Goal: Task Accomplishment & Management: Manage account settings

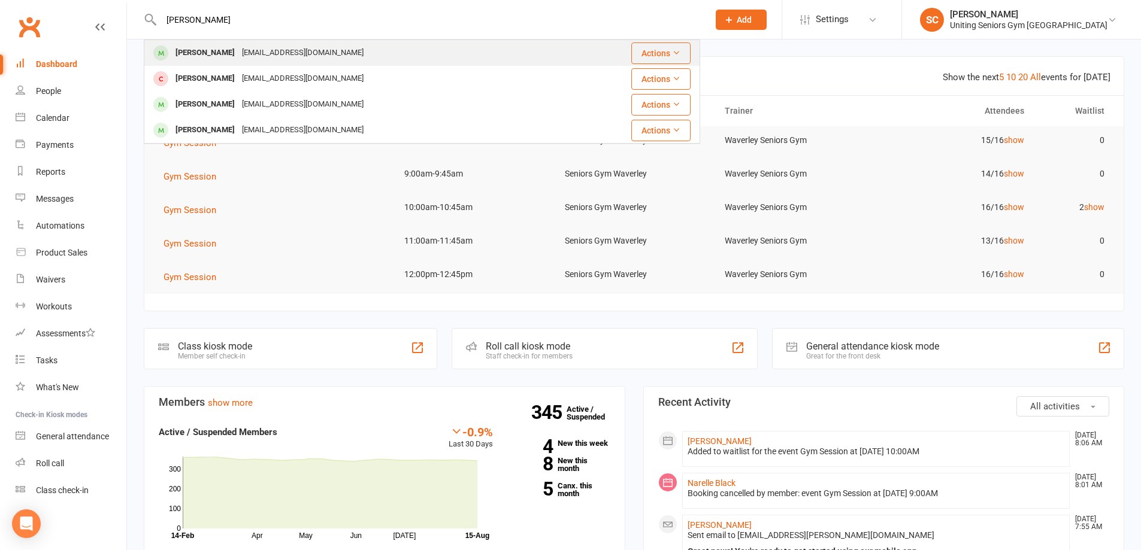
type input "[PERSON_NAME]"
click at [286, 45] on div "[EMAIL_ADDRESS][DOMAIN_NAME]" at bounding box center [302, 52] width 129 height 17
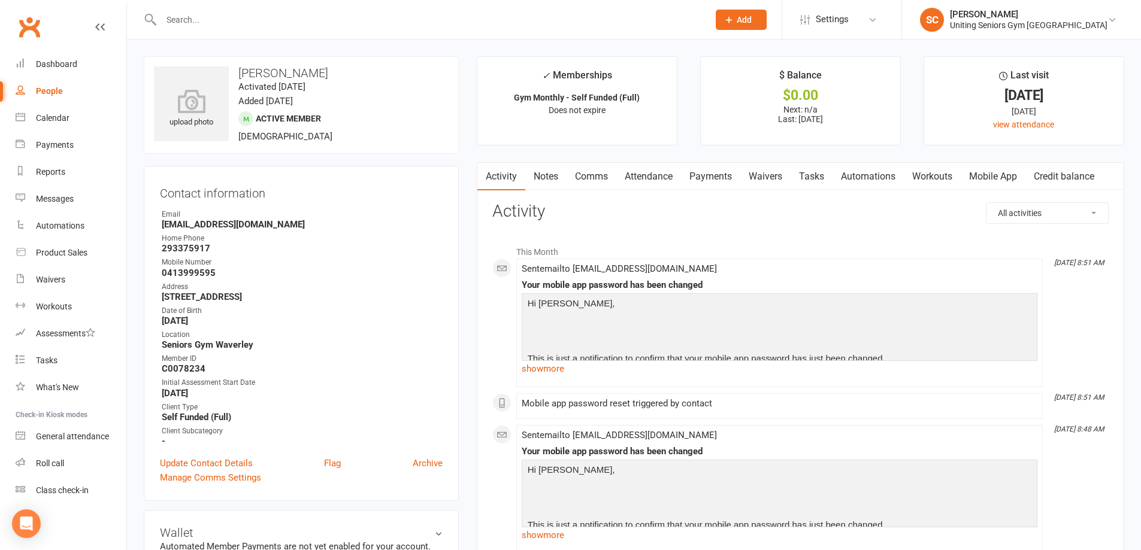
click at [999, 183] on link "Mobile App" at bounding box center [992, 177] width 65 height 28
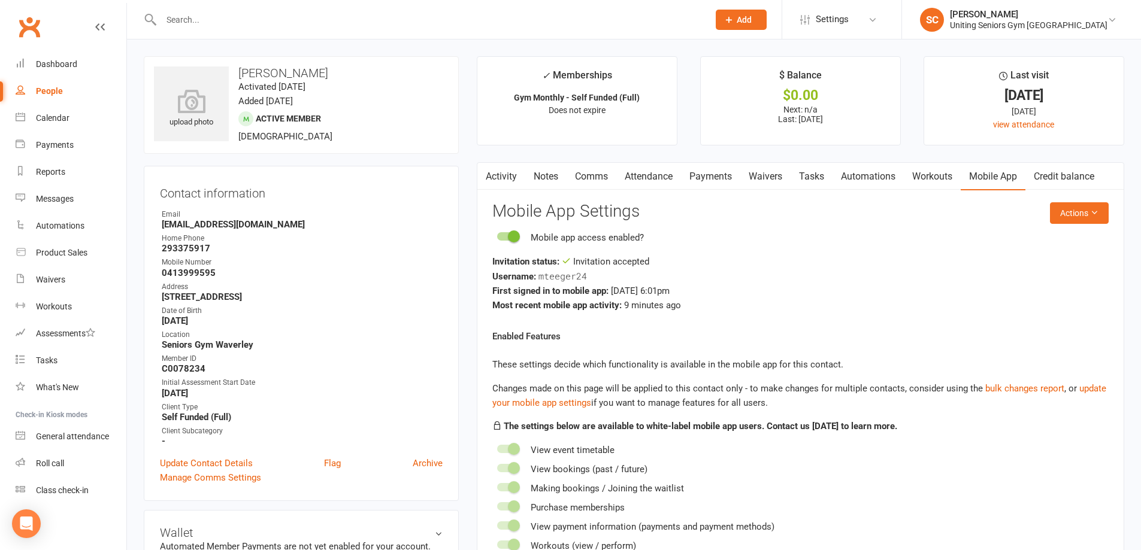
click at [660, 174] on link "Attendance" at bounding box center [648, 177] width 65 height 28
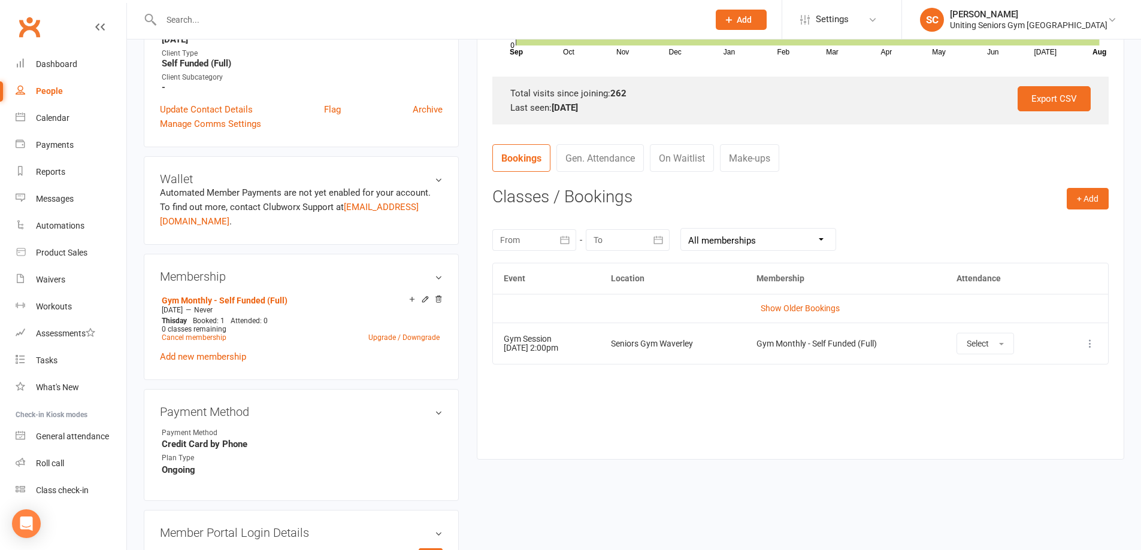
scroll to position [359, 0]
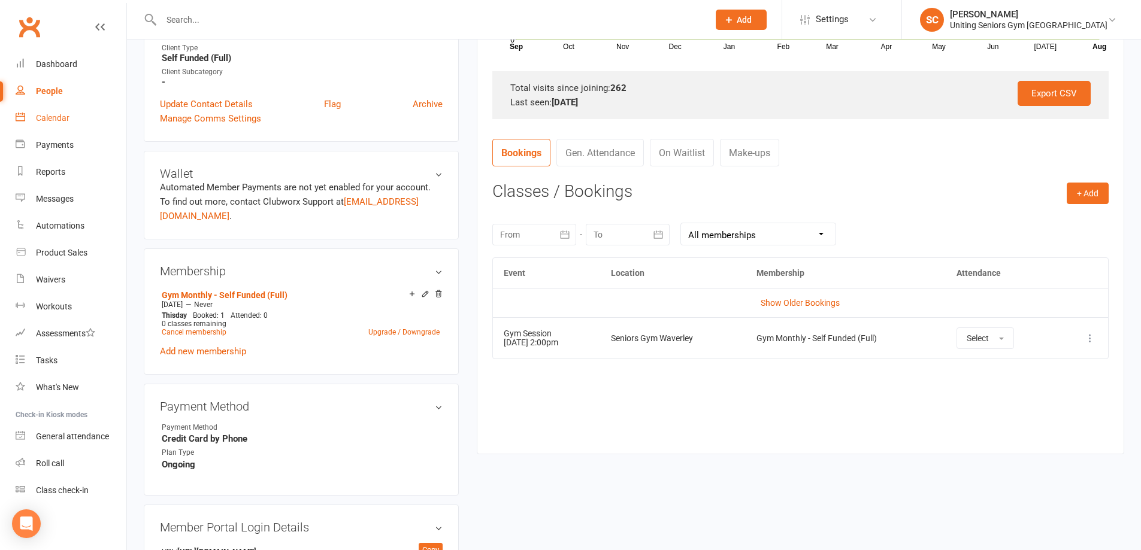
click at [71, 117] on link "Calendar" at bounding box center [71, 118] width 111 height 27
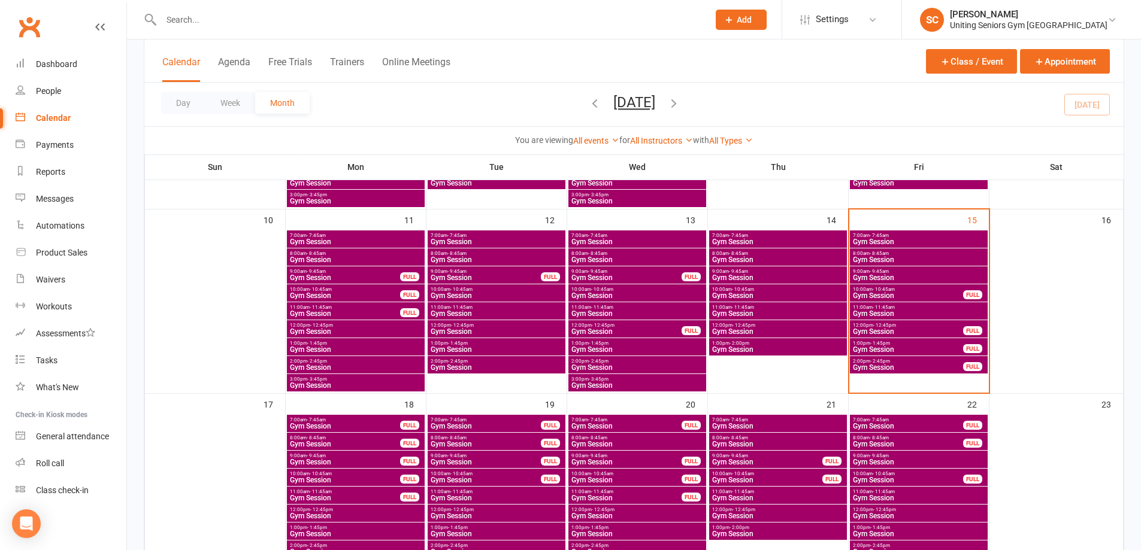
scroll to position [419, 0]
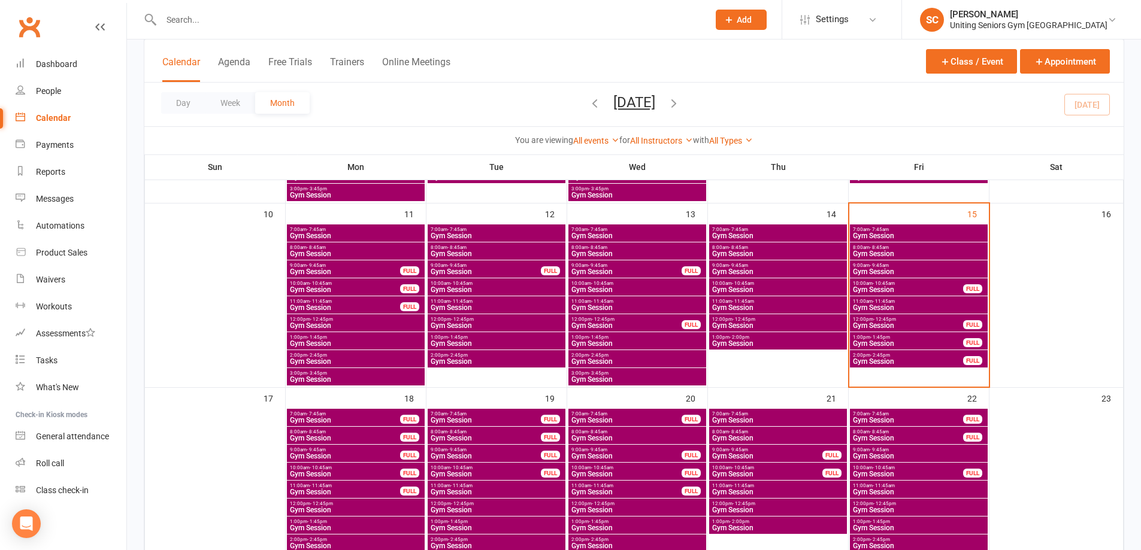
click at [926, 304] on span "Gym Session" at bounding box center [918, 307] width 133 height 7
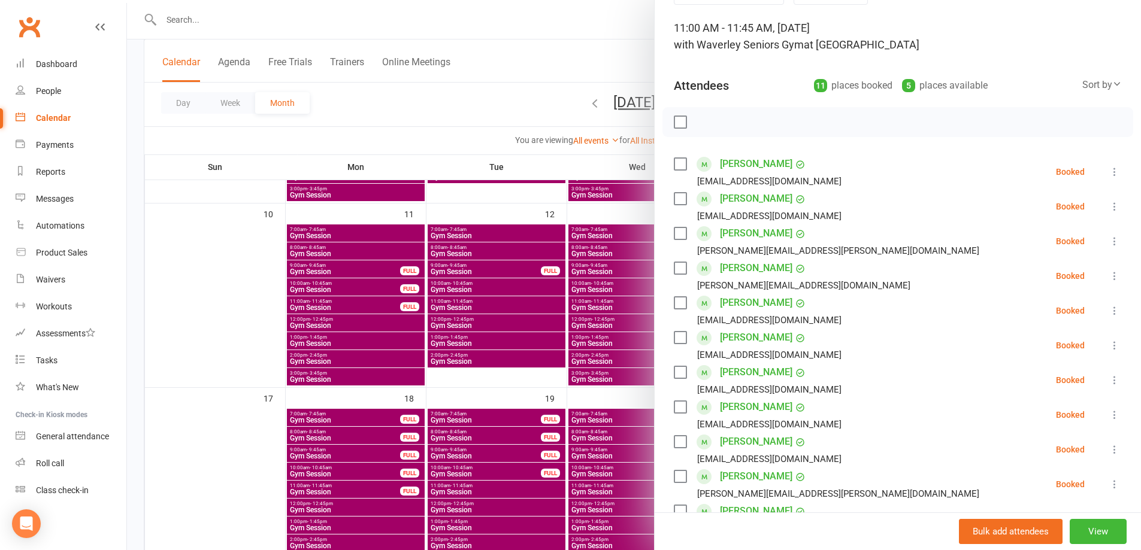
scroll to position [68, 0]
click at [527, 117] on div at bounding box center [634, 275] width 1014 height 550
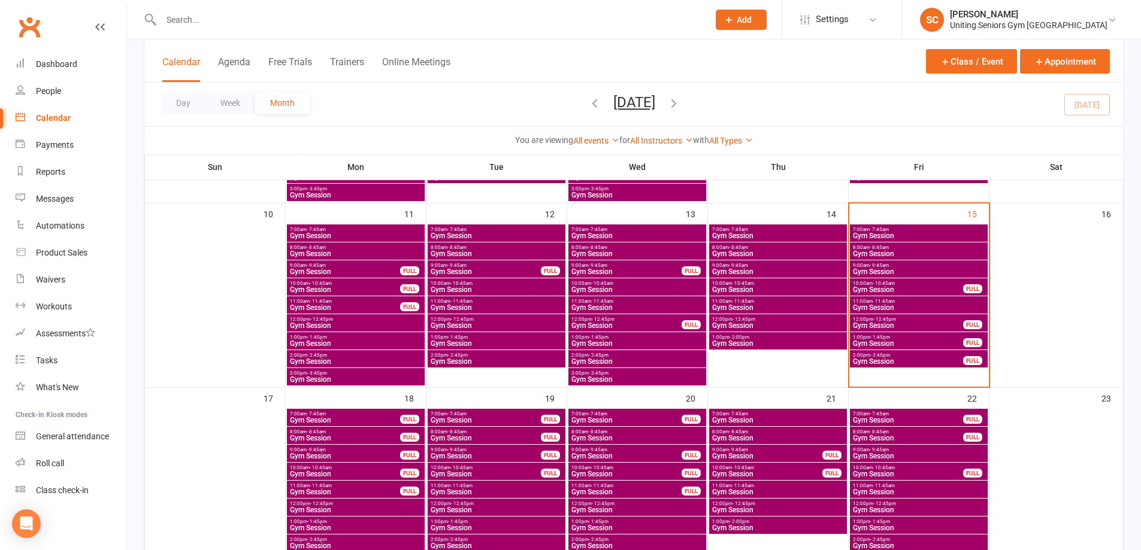
click at [918, 304] on span "Gym Session" at bounding box center [918, 307] width 133 height 7
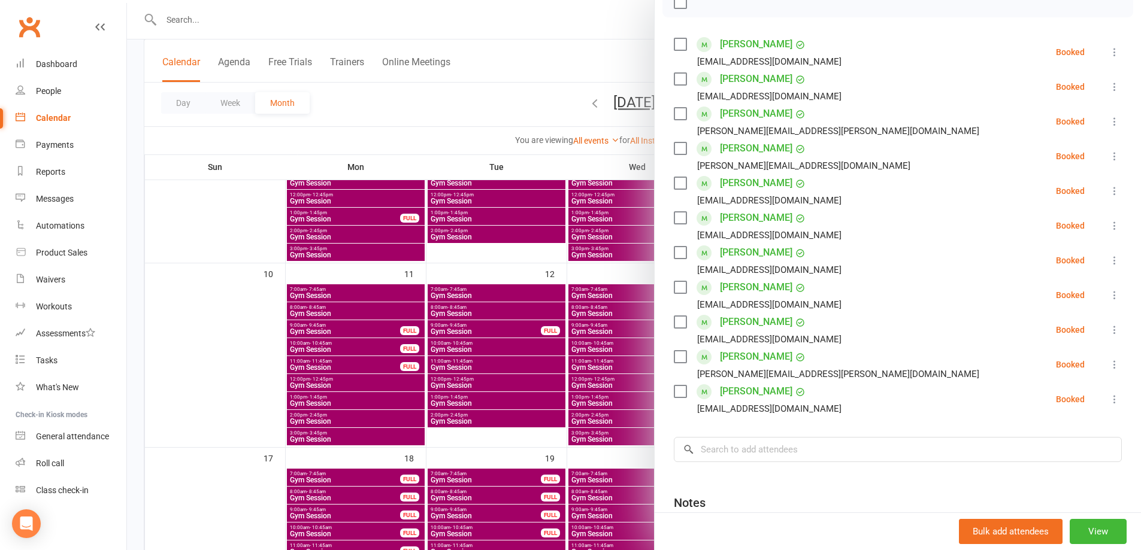
scroll to position [240, 0]
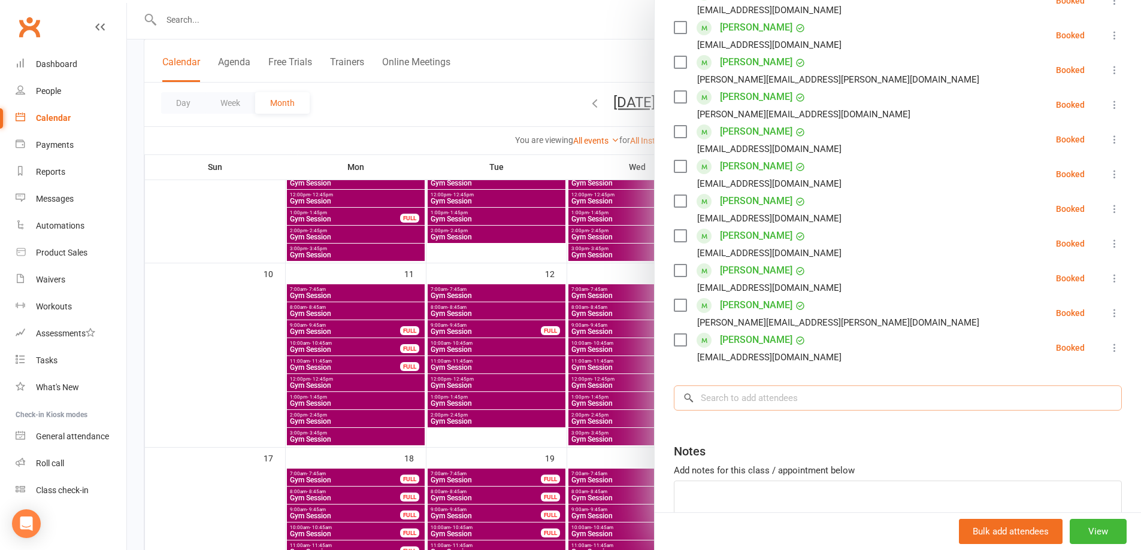
click at [830, 399] on input "search" at bounding box center [898, 398] width 448 height 25
click at [576, 151] on div at bounding box center [634, 275] width 1014 height 550
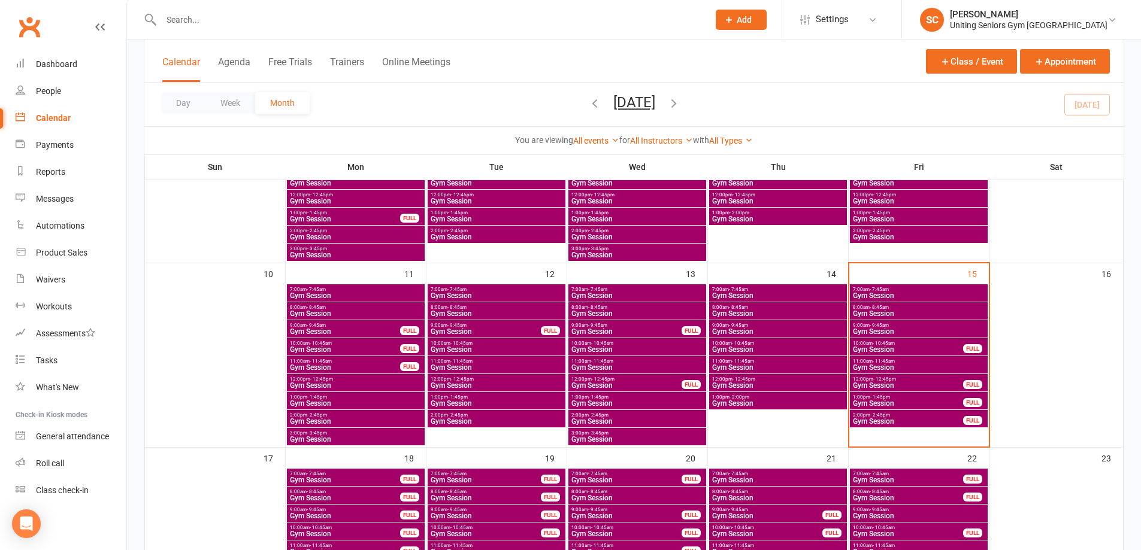
click at [932, 383] on span "Gym Session" at bounding box center [907, 385] width 111 height 7
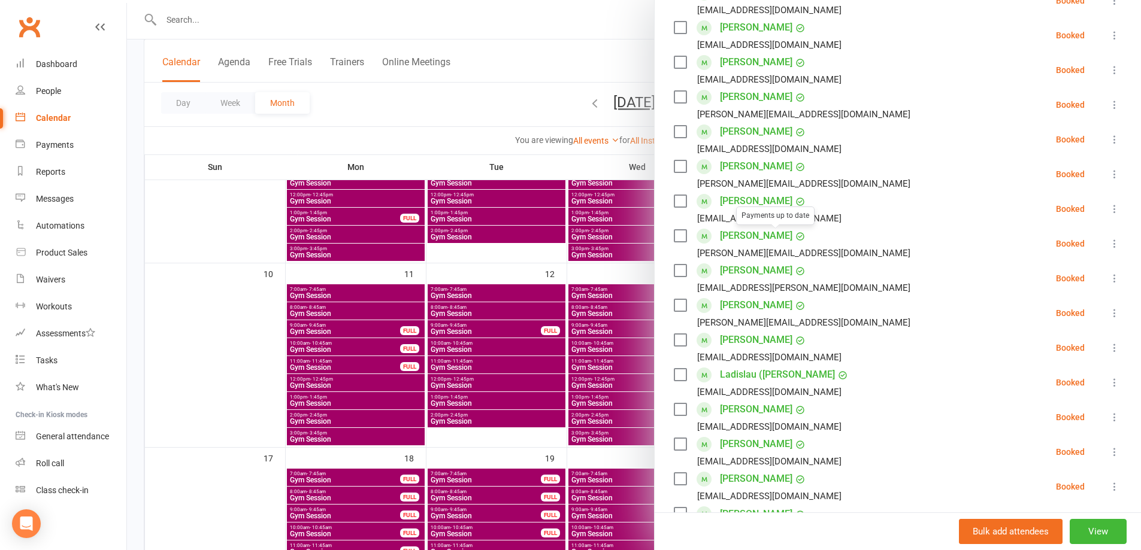
click at [487, 96] on div at bounding box center [634, 275] width 1014 height 550
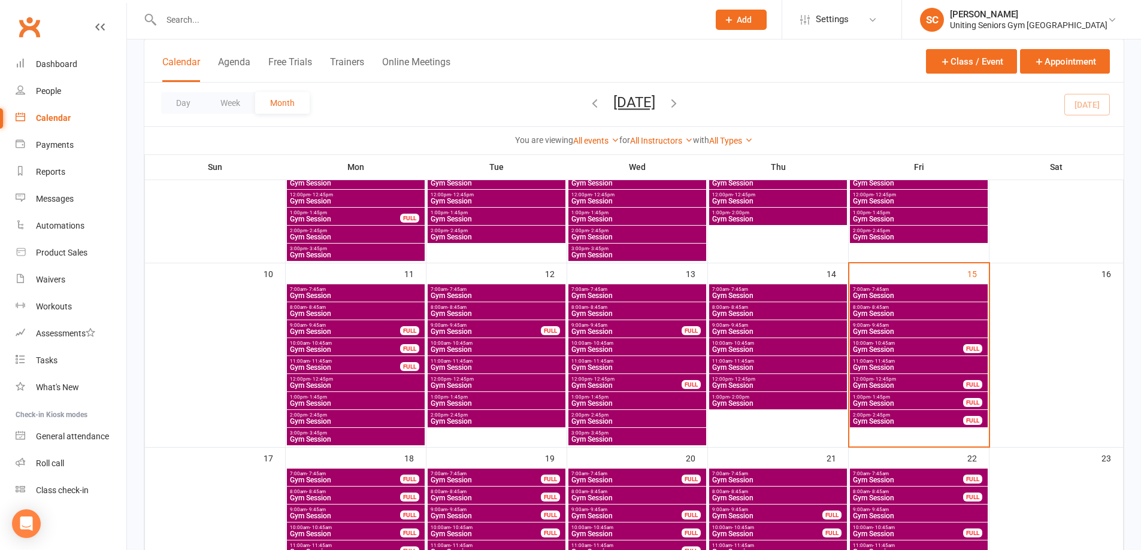
click at [876, 400] on span "Gym Session" at bounding box center [907, 403] width 111 height 7
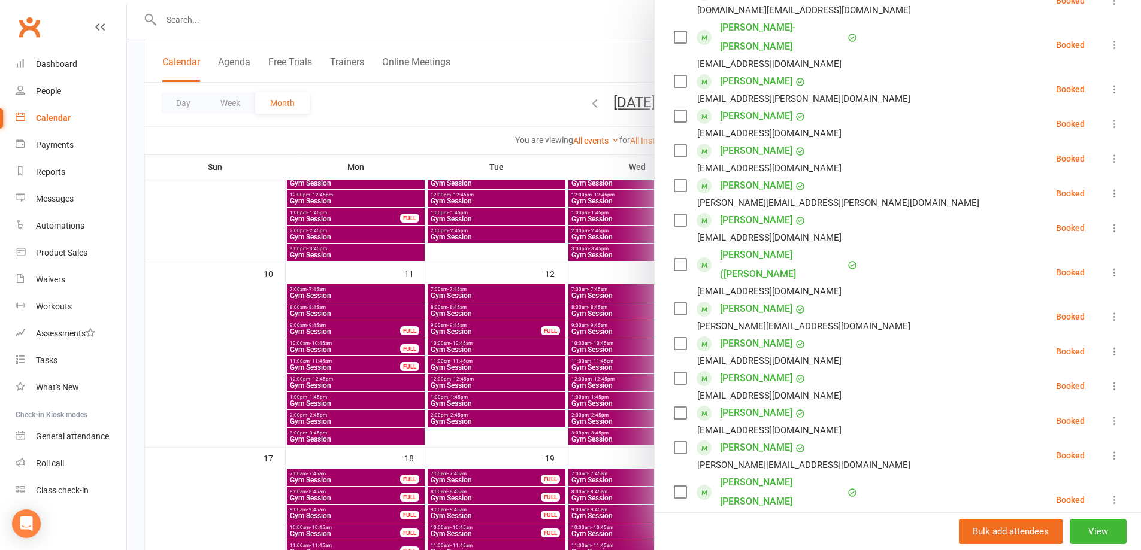
drag, startPoint x: 528, startPoint y: 108, endPoint x: 690, endPoint y: 272, distance: 230.3
click at [528, 109] on div at bounding box center [634, 275] width 1014 height 550
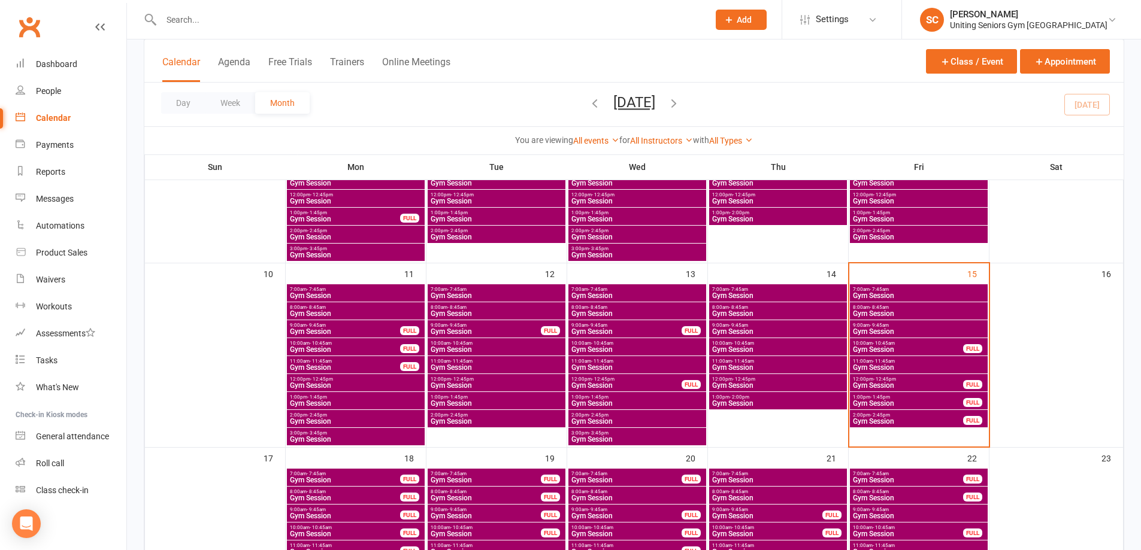
click at [925, 330] on span "Gym Session" at bounding box center [918, 331] width 133 height 7
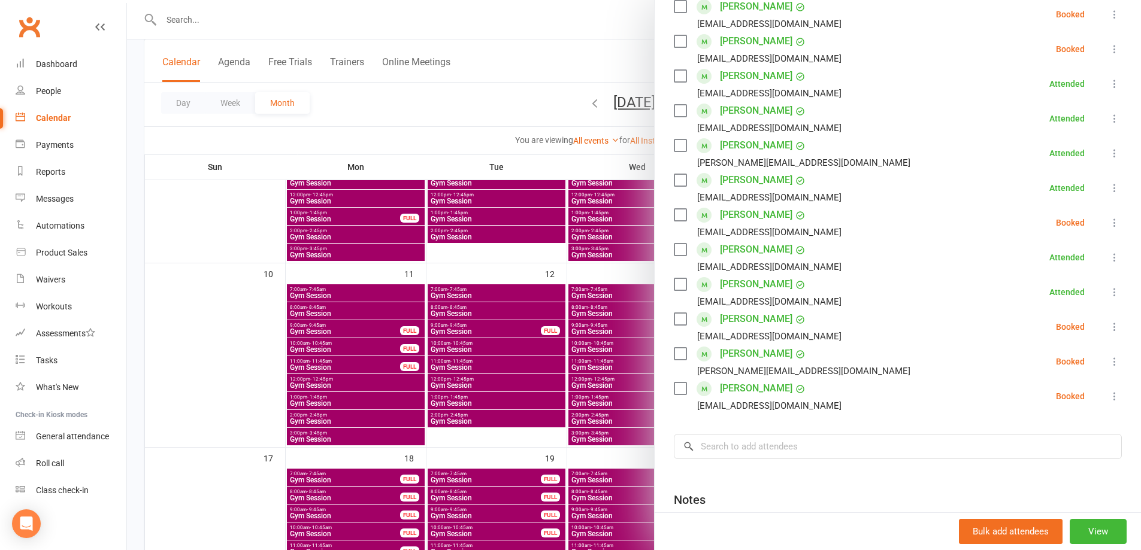
scroll to position [299, 0]
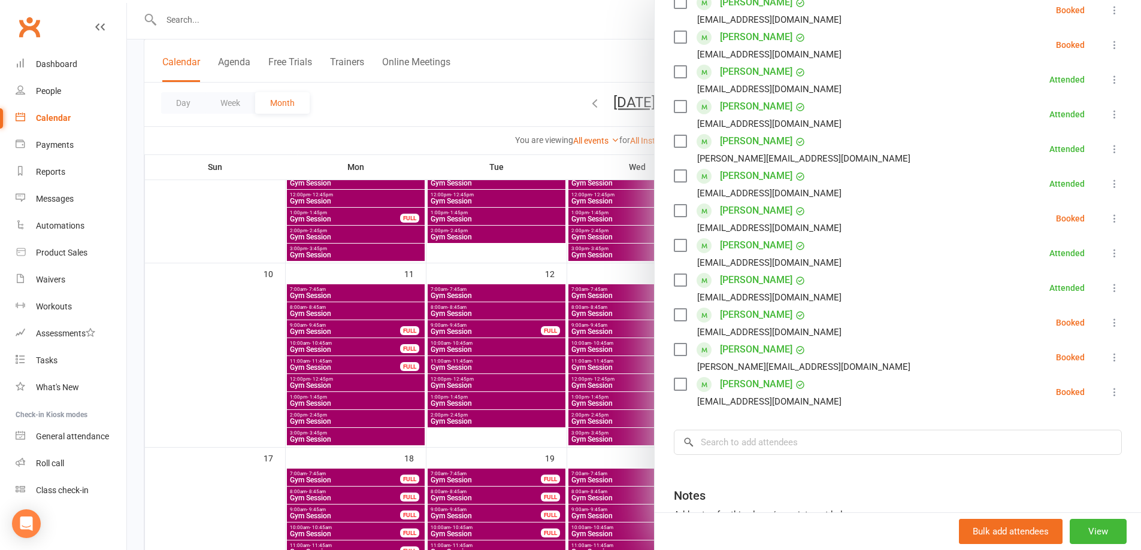
click at [532, 129] on div at bounding box center [634, 275] width 1014 height 550
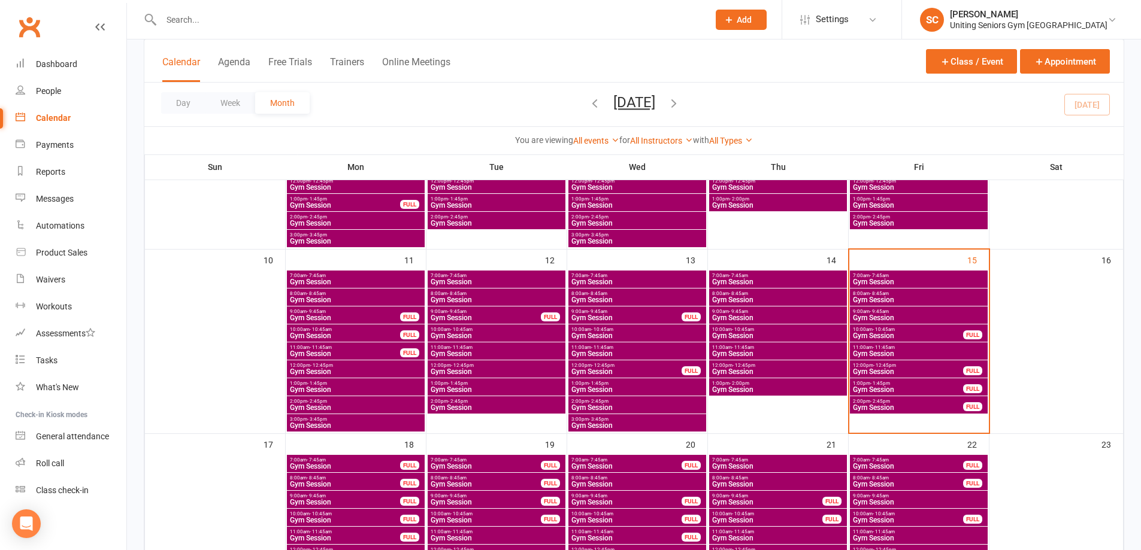
scroll to position [359, 0]
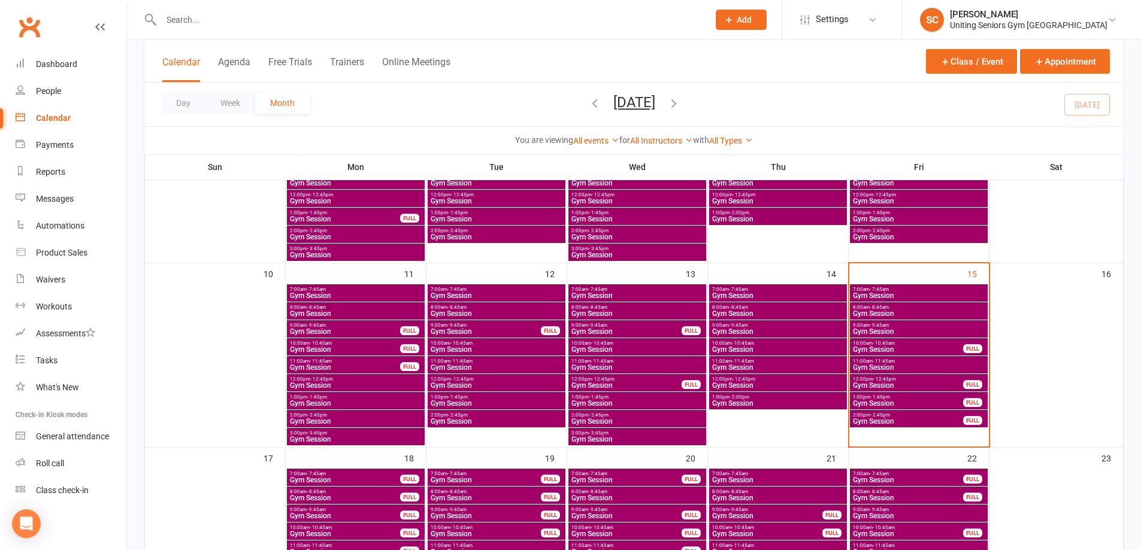
click at [900, 419] on span "Gym Session" at bounding box center [907, 421] width 111 height 7
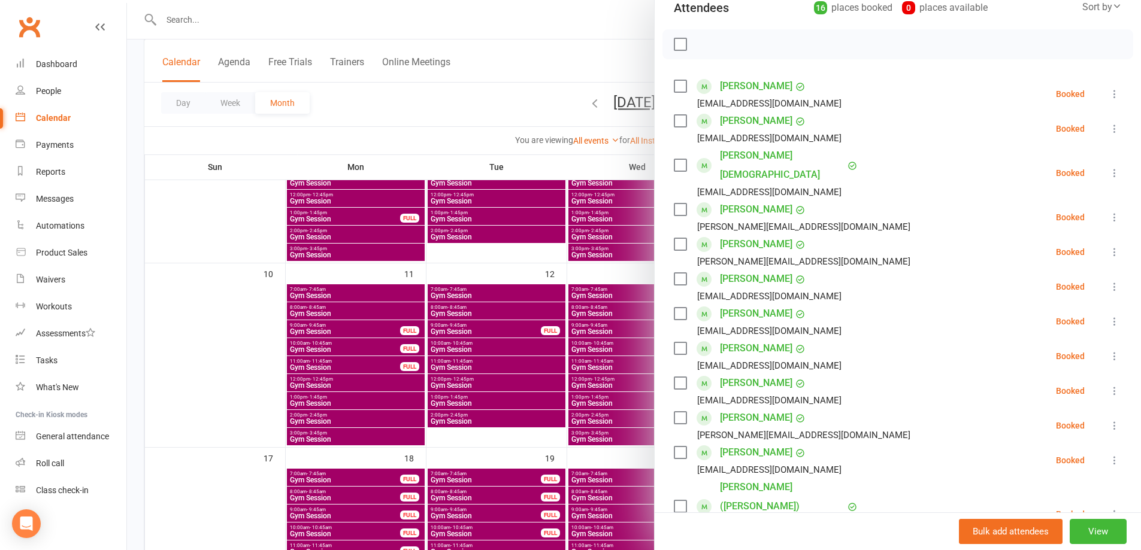
scroll to position [120, 0]
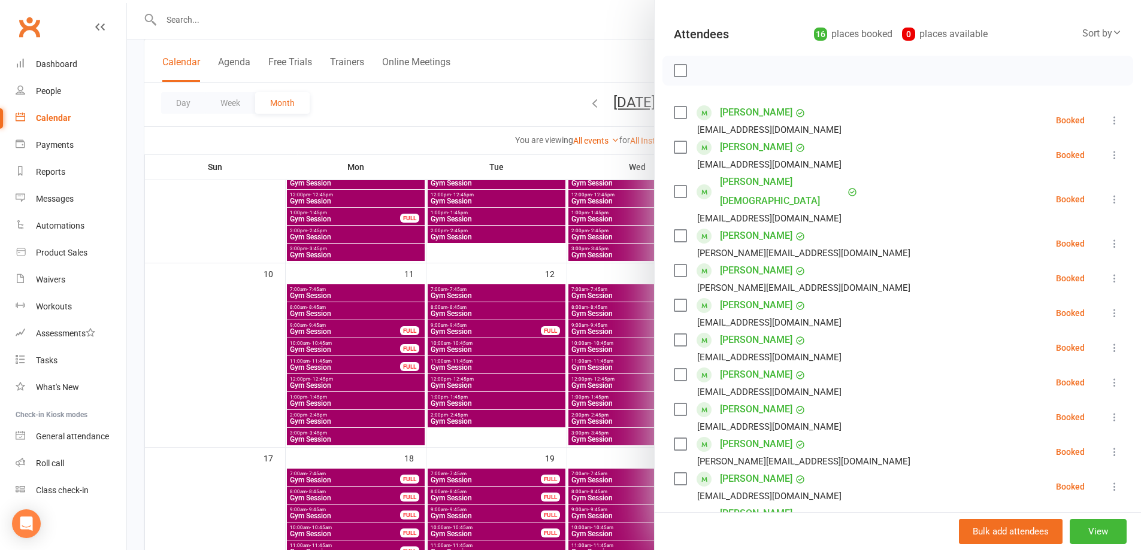
click at [602, 138] on div at bounding box center [634, 275] width 1014 height 550
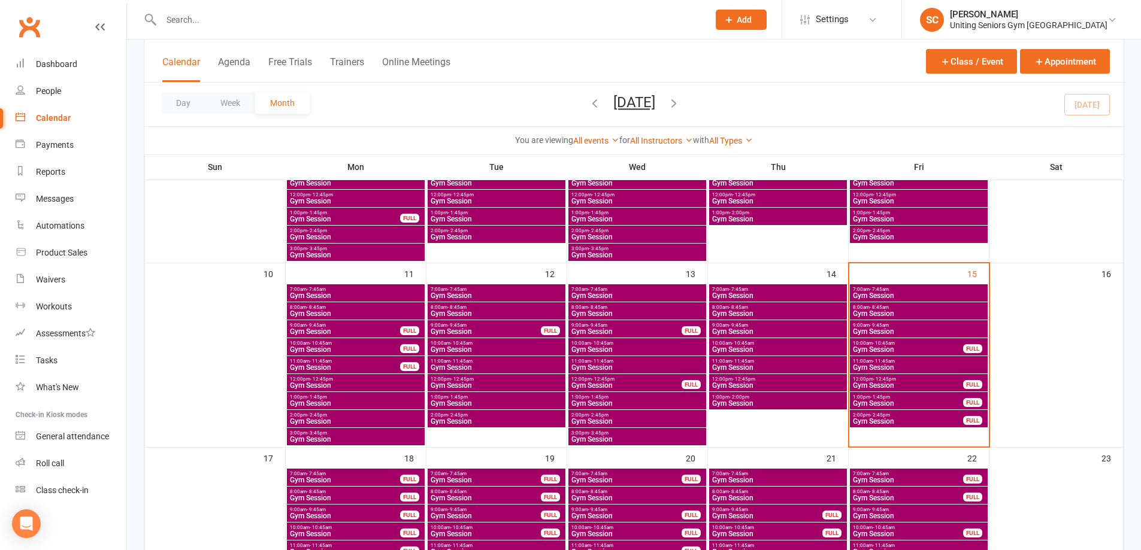
click at [913, 399] on span "1:00pm - 1:45pm" at bounding box center [907, 397] width 111 height 5
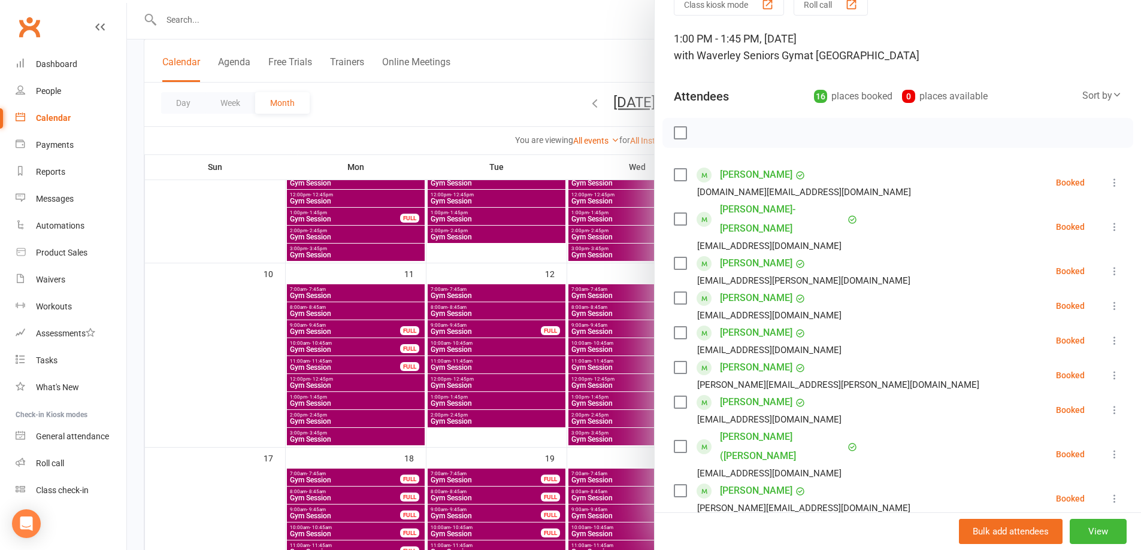
scroll to position [0, 0]
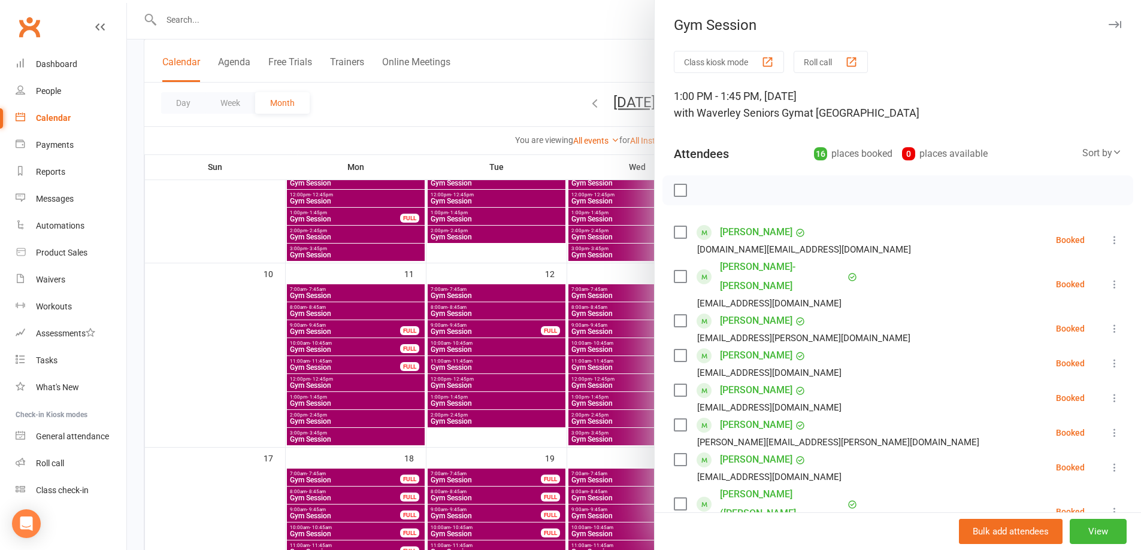
click at [543, 108] on div at bounding box center [634, 275] width 1014 height 550
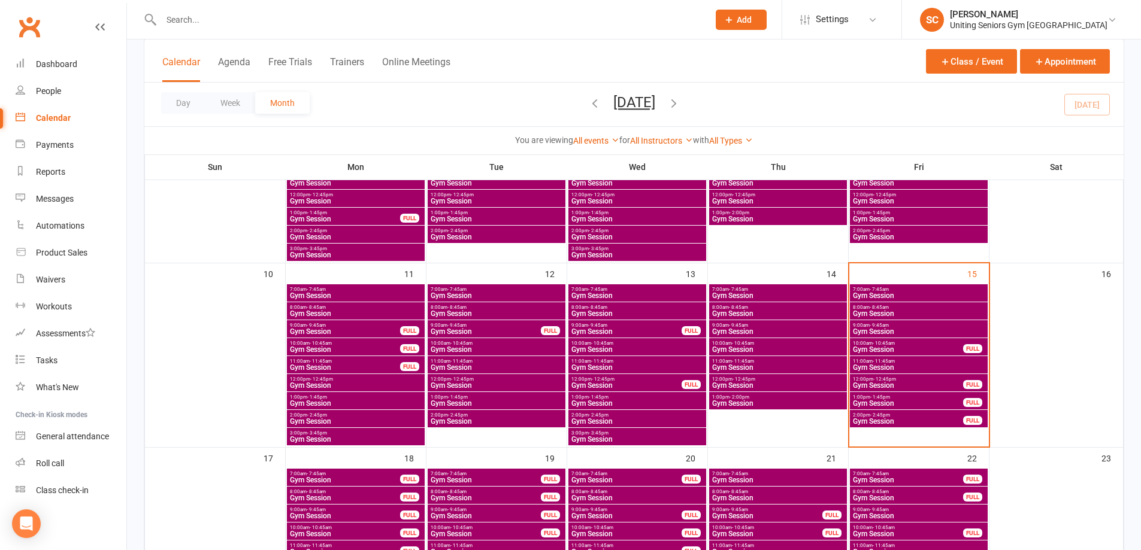
click at [933, 418] on span "Gym Session" at bounding box center [907, 421] width 111 height 7
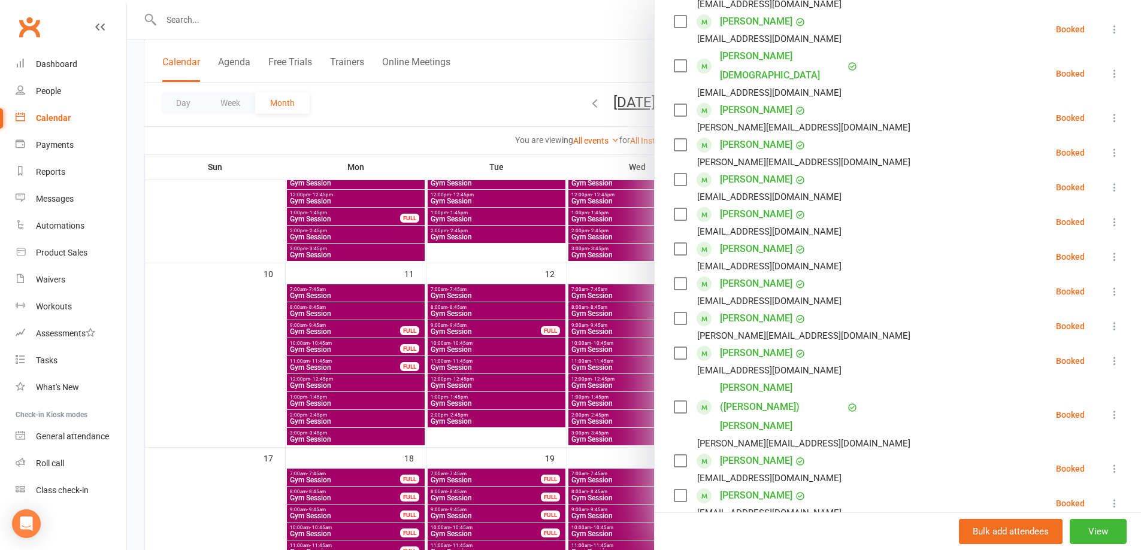
scroll to position [240, 0]
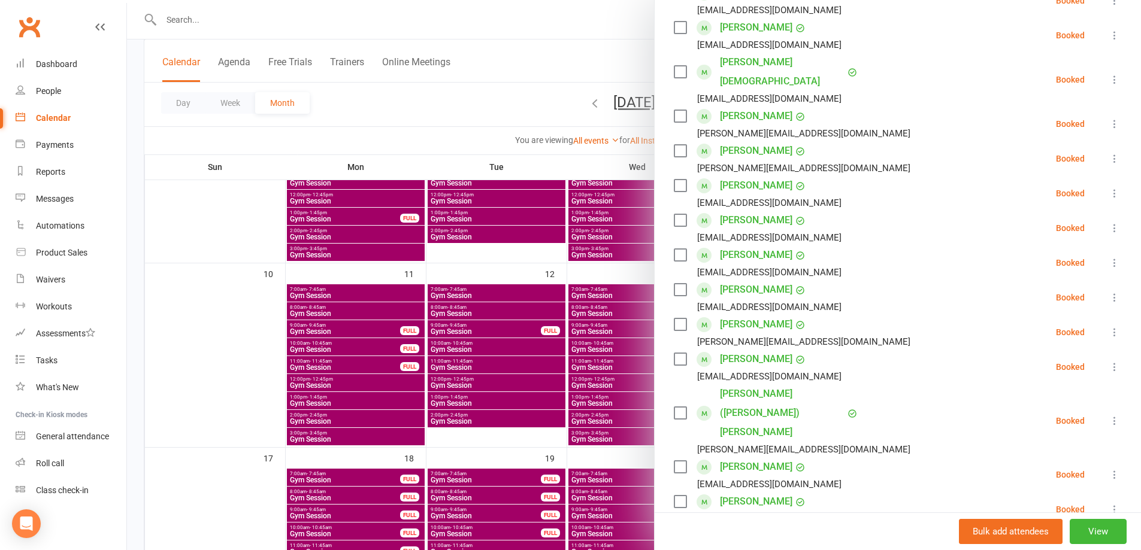
click at [1108, 469] on icon at bounding box center [1114, 475] width 12 height 12
click at [1037, 510] on link "Remove" at bounding box center [1056, 522] width 129 height 24
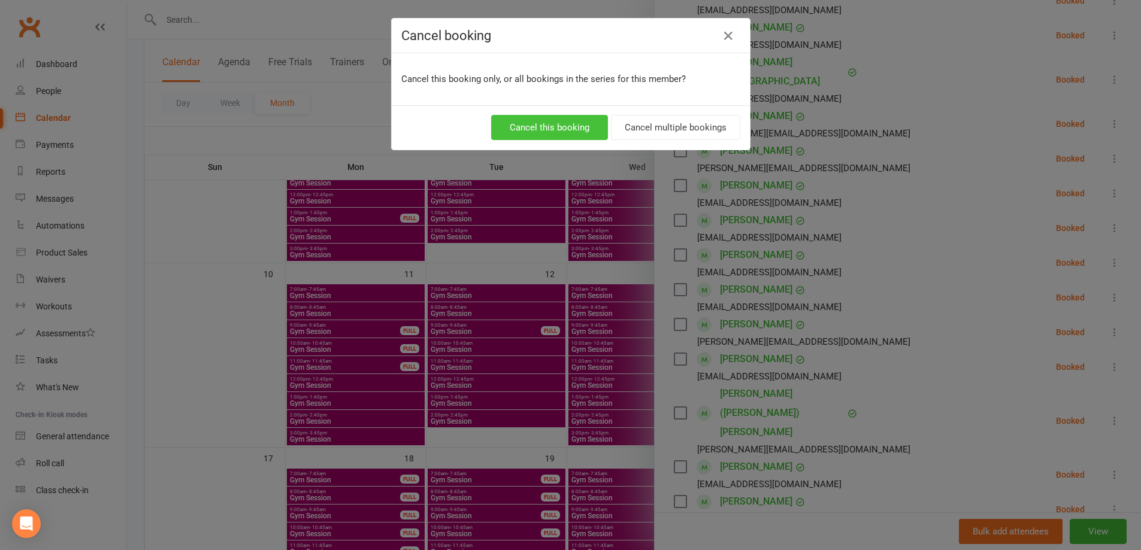
click at [573, 131] on button "Cancel this booking" at bounding box center [549, 127] width 117 height 25
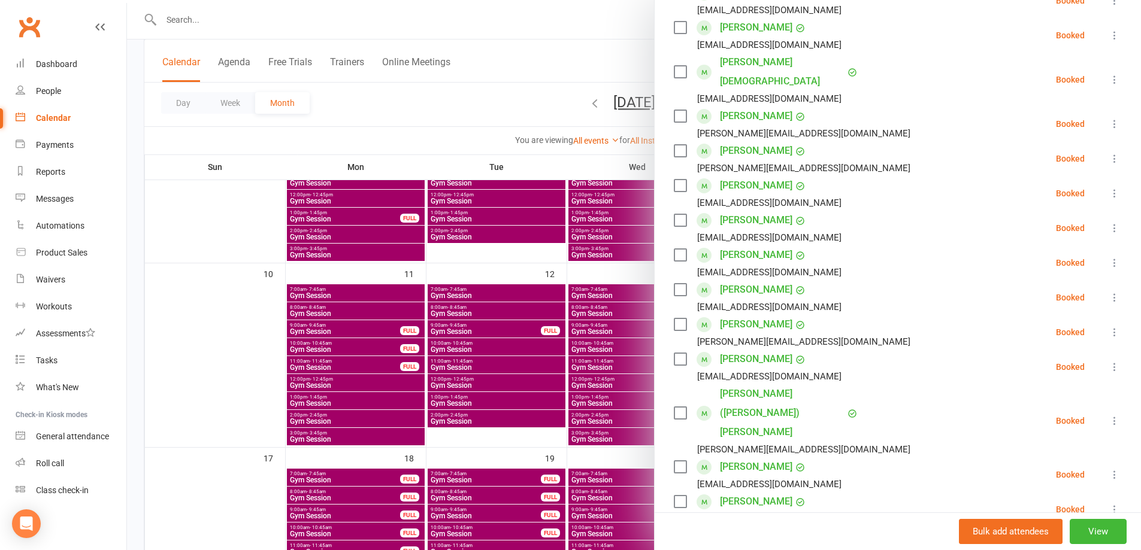
click at [549, 116] on div at bounding box center [634, 275] width 1014 height 550
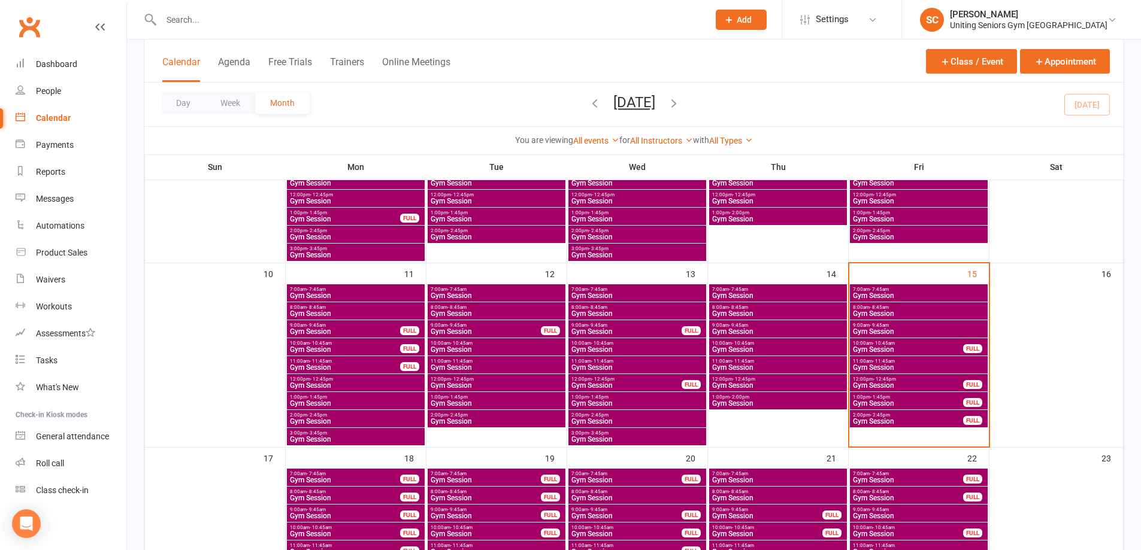
click at [899, 404] on span "Gym Session" at bounding box center [907, 403] width 111 height 7
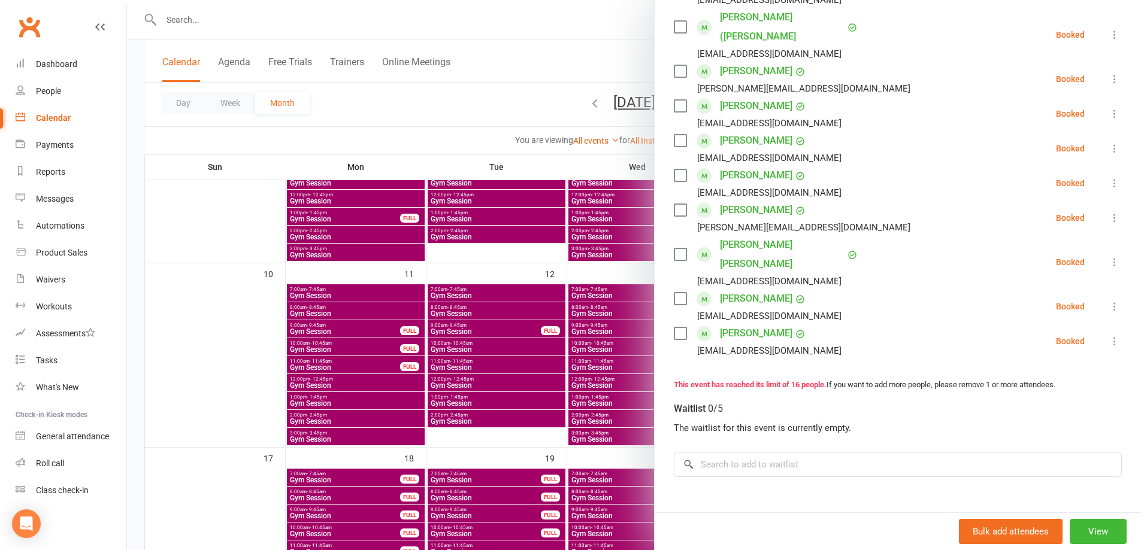
scroll to position [479, 0]
click at [784, 450] on input "search" at bounding box center [898, 462] width 448 height 25
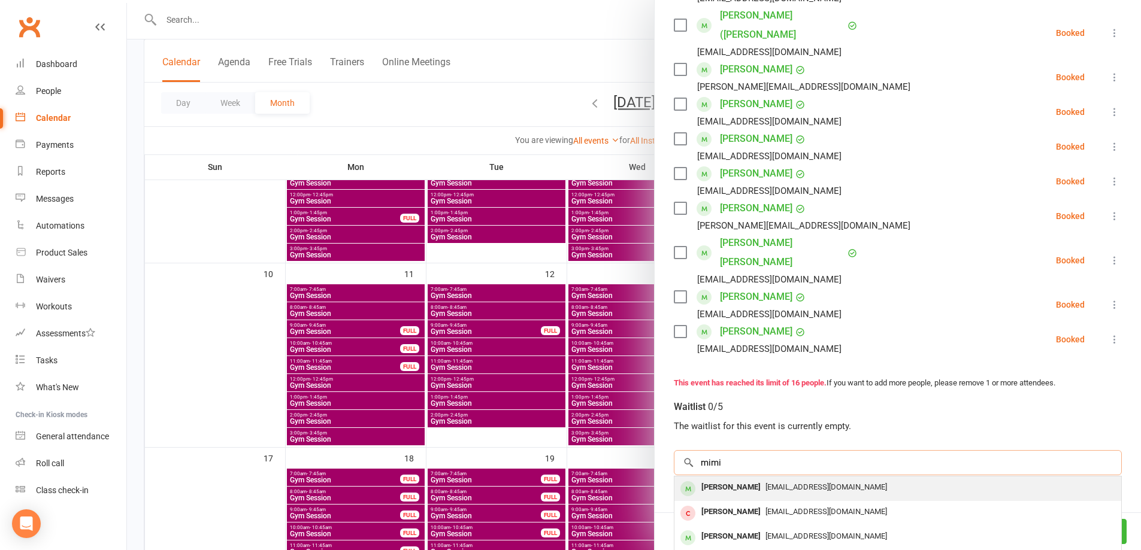
type input "mimi"
click at [772, 477] on div "[PERSON_NAME] [PERSON_NAME][EMAIL_ADDRESS][DOMAIN_NAME]" at bounding box center [897, 489] width 447 height 25
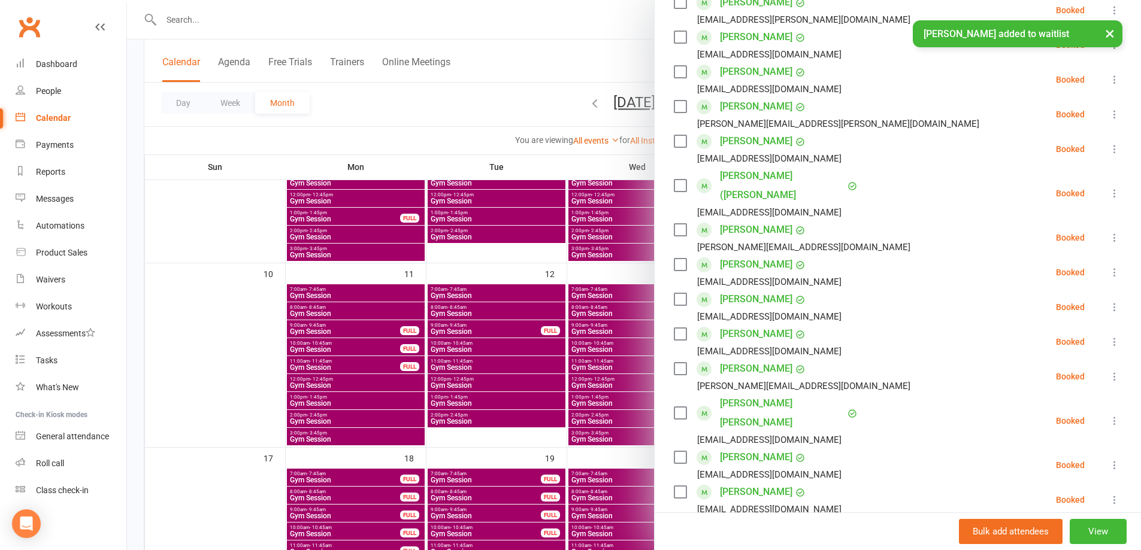
scroll to position [299, 0]
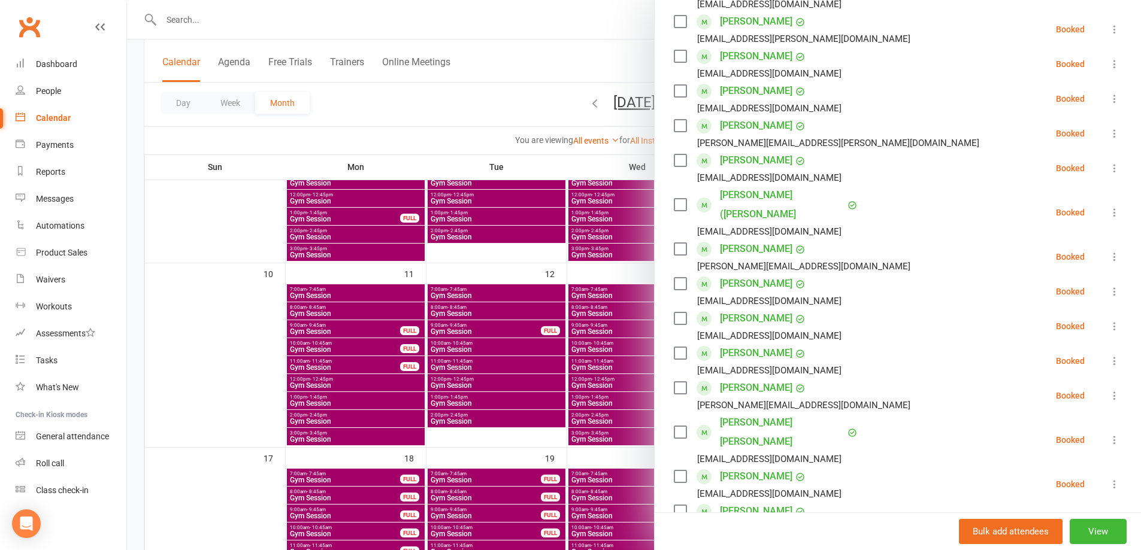
click at [501, 98] on div at bounding box center [634, 275] width 1014 height 550
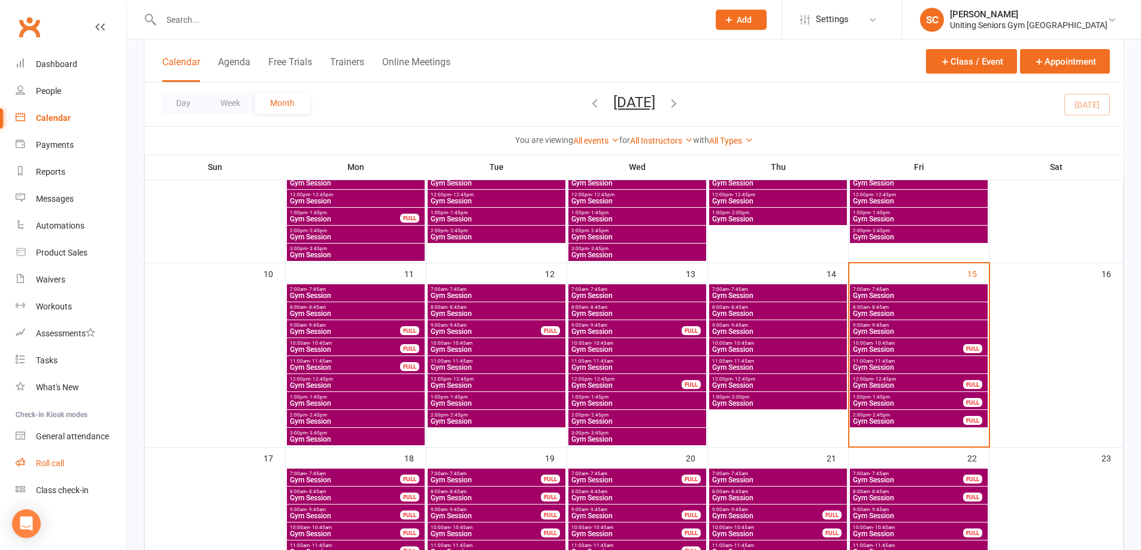
click at [58, 465] on div "Roll call" at bounding box center [50, 464] width 28 height 10
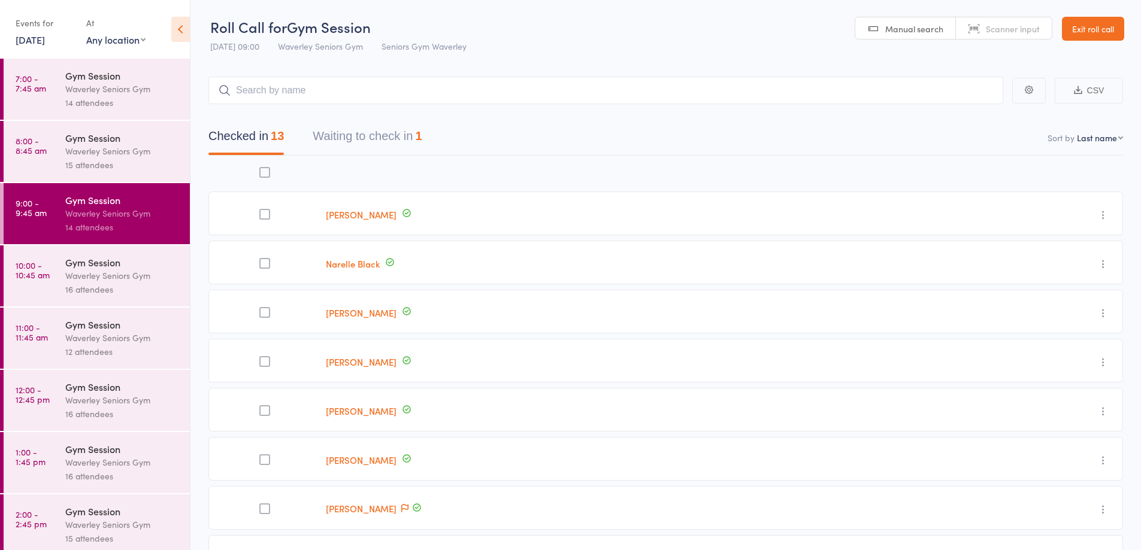
click at [82, 273] on div "Waverley Seniors Gym" at bounding box center [122, 276] width 114 height 14
